Goal: Task Accomplishment & Management: Use online tool/utility

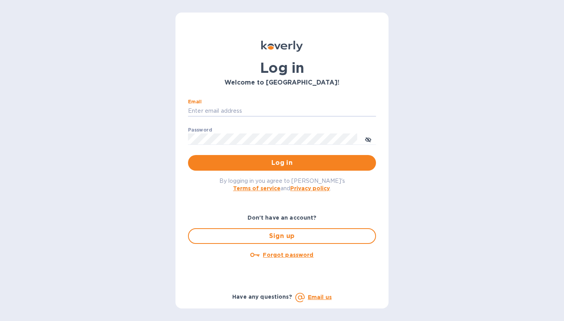
type input "[PERSON_NAME][EMAIL_ADDRESS][DOMAIN_NAME]"
click at [282, 163] on button "Log in" at bounding box center [282, 163] width 188 height 16
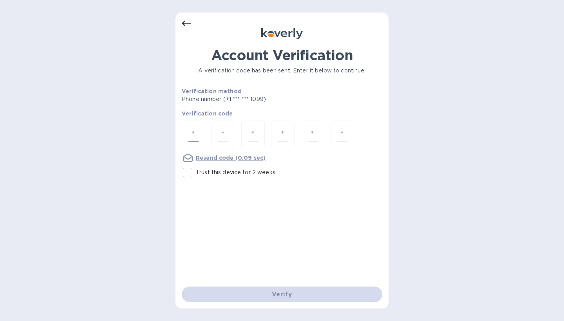
click at [200, 133] on div at bounding box center [194, 135] width 24 height 28
type input "1"
type input "7"
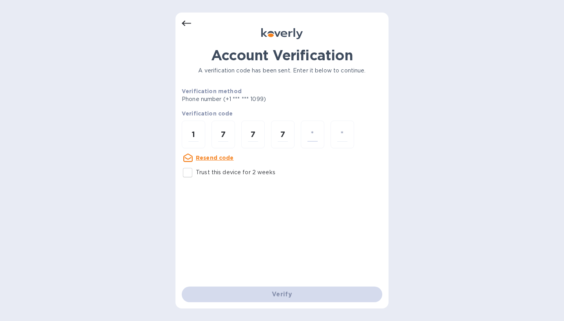
type input "1"
type input "0"
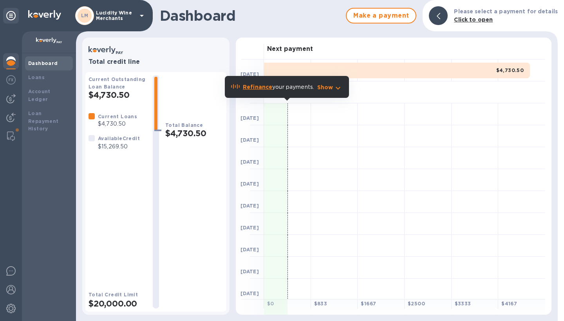
click at [191, 200] on div "Total Balance $4,730.50" at bounding box center [194, 192] width 58 height 234
click at [13, 96] on img at bounding box center [10, 98] width 9 height 9
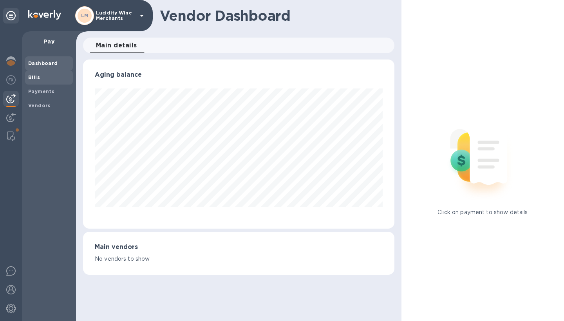
scroll to position [169, 311]
click at [34, 77] on b "Bills" at bounding box center [34, 77] width 12 height 6
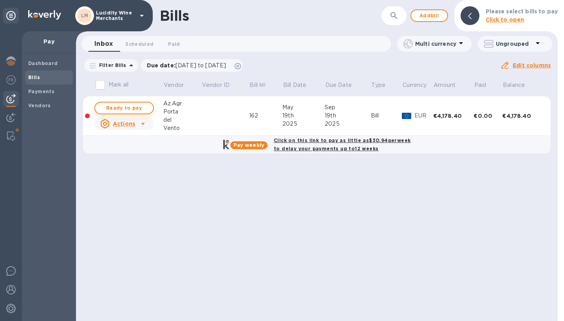
click at [131, 108] on span "Ready to pay" at bounding box center [123, 107] width 45 height 9
checkbox input "true"
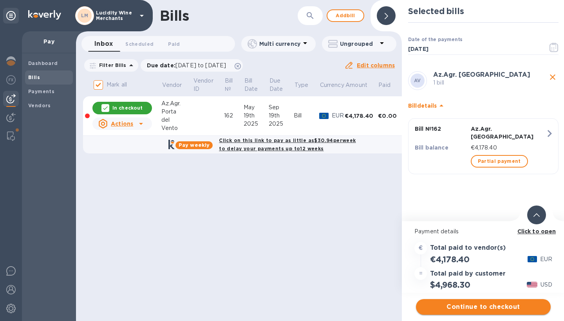
click at [477, 308] on span "Continue to checkout" at bounding box center [483, 306] width 122 height 9
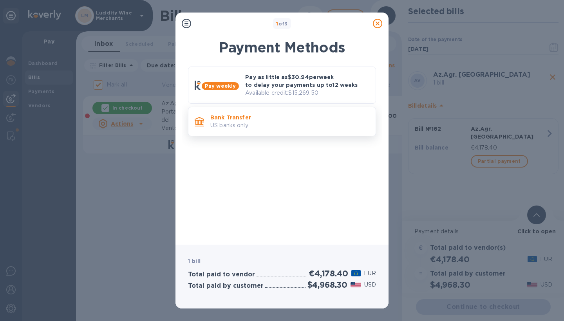
click at [247, 126] on p "US banks only." at bounding box center [289, 125] width 159 height 8
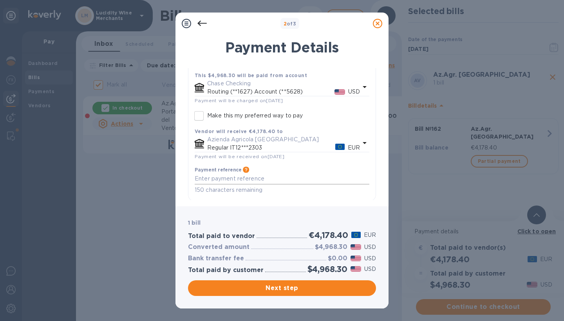
scroll to position [56, 0]
click at [232, 180] on textarea "default-method" at bounding box center [282, 179] width 175 height 6
type textarea "Saldo Vs Fattura 162"
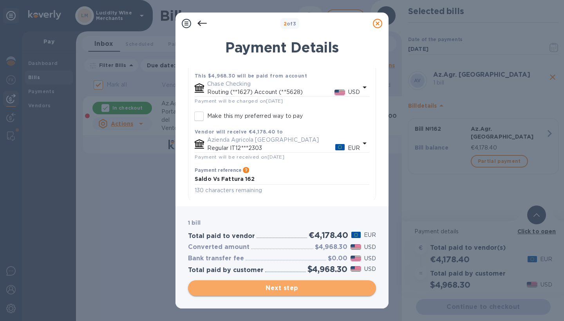
click at [274, 289] on span "Next step" at bounding box center [282, 288] width 176 height 9
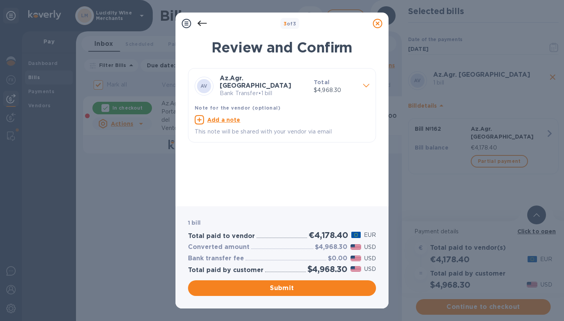
click at [221, 117] on u "Add a note" at bounding box center [223, 120] width 33 height 6
click at [221, 118] on textarea at bounding box center [276, 121] width 162 height 6
paste textarea "Saldo Vs Fattura 162"
type textarea "Saldo Vs Fattura 162"
click at [281, 288] on span "Submit" at bounding box center [282, 288] width 176 height 9
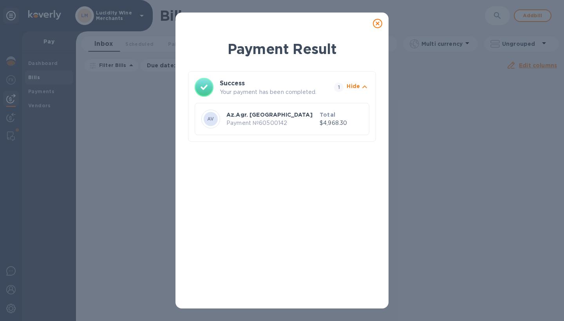
click at [267, 122] on p "Payment № 60500142" at bounding box center [271, 123] width 90 height 8
click at [377, 24] on icon at bounding box center [377, 23] width 9 height 9
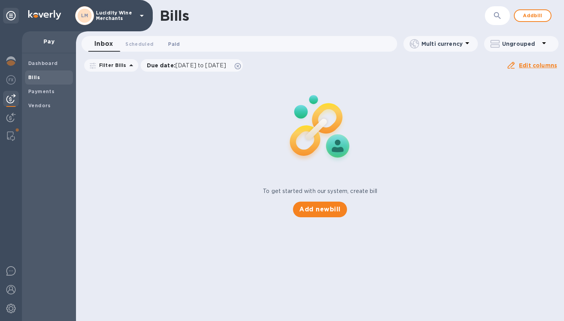
click at [176, 41] on span "Paid 0" at bounding box center [174, 44] width 12 height 8
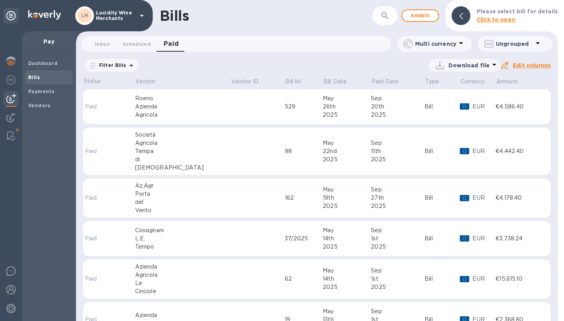
click at [230, 200] on td at bounding box center [257, 199] width 54 height 40
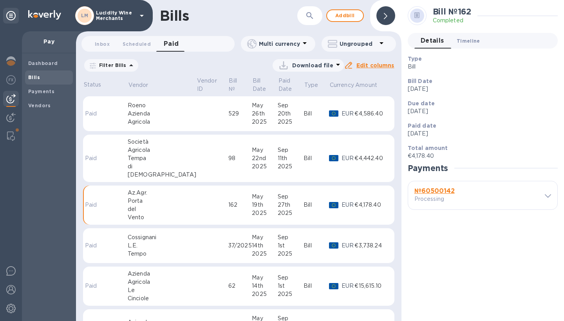
click at [466, 43] on span "Timeline 0" at bounding box center [469, 41] width 24 height 8
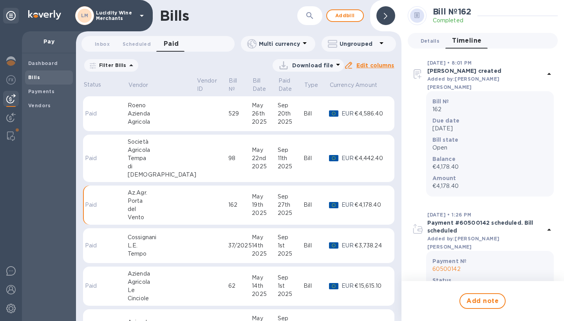
click at [425, 41] on span "Details 0" at bounding box center [430, 41] width 19 height 8
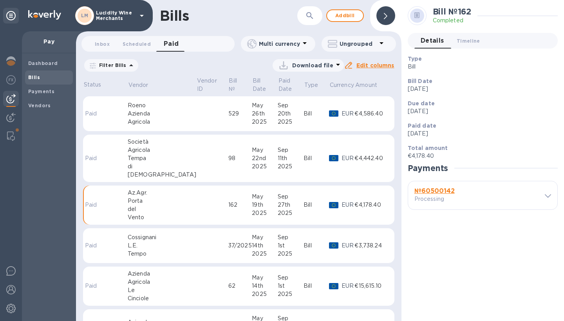
click at [436, 192] on b "№ 60500142" at bounding box center [435, 190] width 40 height 7
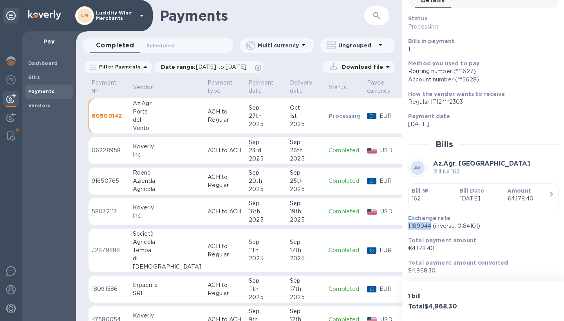
drag, startPoint x: 431, startPoint y: 226, endPoint x: 408, endPoint y: 226, distance: 23.1
click at [408, 226] on p "1.189044 (inverse: 0.84101)" at bounding box center [480, 226] width 144 height 8
copy p "1.189044"
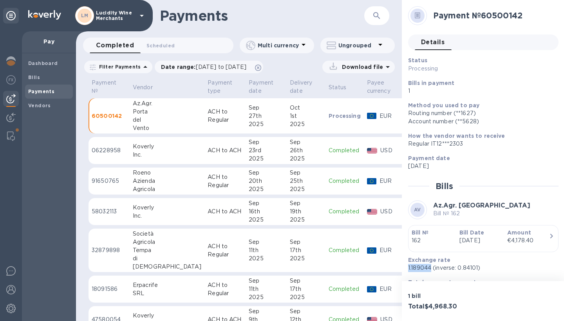
drag, startPoint x: 528, startPoint y: 15, endPoint x: 484, endPoint y: 17, distance: 43.9
click at [484, 17] on h2 "Payment № 60500142" at bounding box center [492, 16] width 119 height 10
copy h2 "Payment № 60500142"
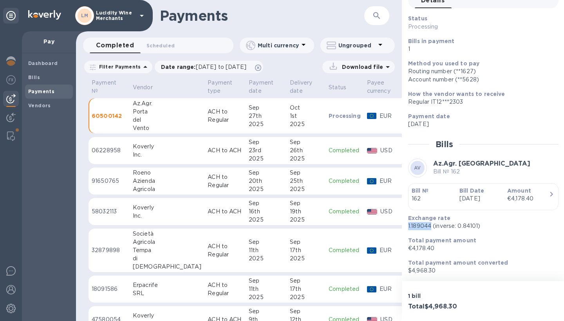
scroll to position [42, 0]
drag, startPoint x: 430, startPoint y: 227, endPoint x: 407, endPoint y: 226, distance: 23.5
click at [407, 226] on div "Exchange rate 1.189044 (inverse: 0.84101)" at bounding box center [480, 222] width 150 height 22
copy p "1.189044"
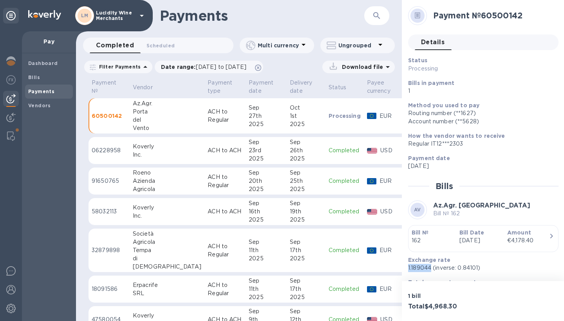
scroll to position [0, 0]
